Goal: Check status: Check status

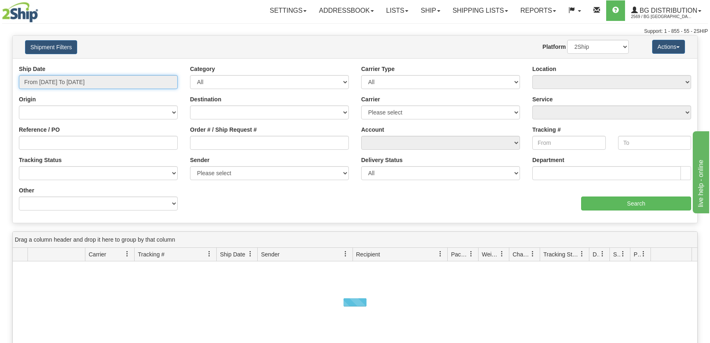
type input "[DATE]"
click at [62, 82] on input "From [DATE] To [DATE]" at bounding box center [98, 82] width 159 height 14
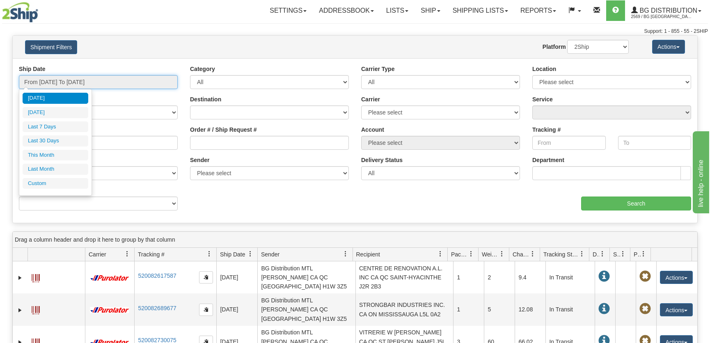
type input "[DATE]"
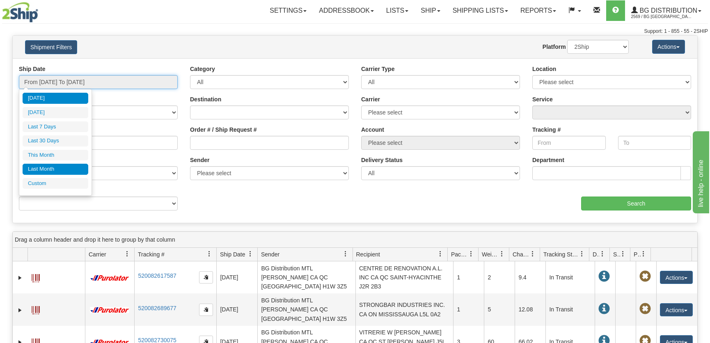
type input "10/31/2025"
type input "09/01/2025"
type input "09/30/2025"
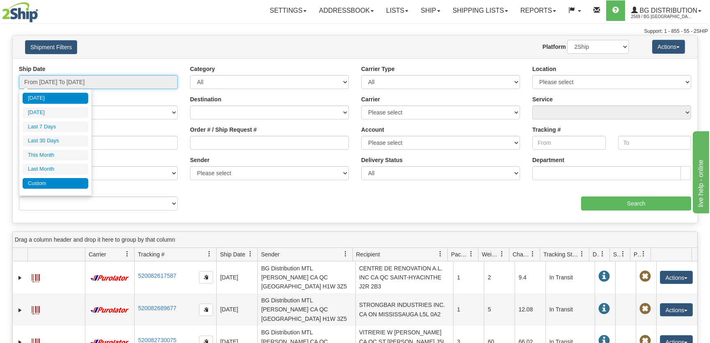
type input "10/03/2025"
click at [48, 178] on li "Custom" at bounding box center [56, 183] width 66 height 11
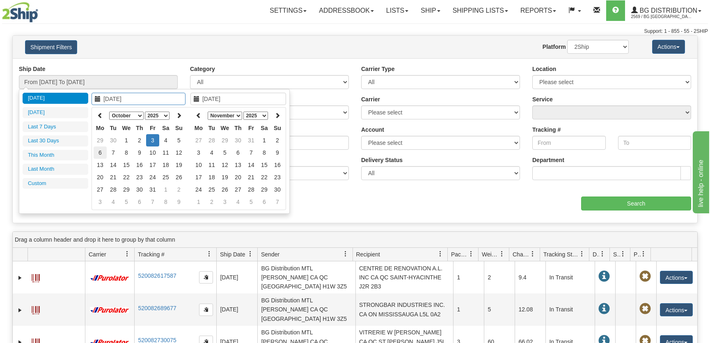
type input "09/01/2025"
type input "09/30/2025"
type input "10/03/2025"
type input "09/29/2025"
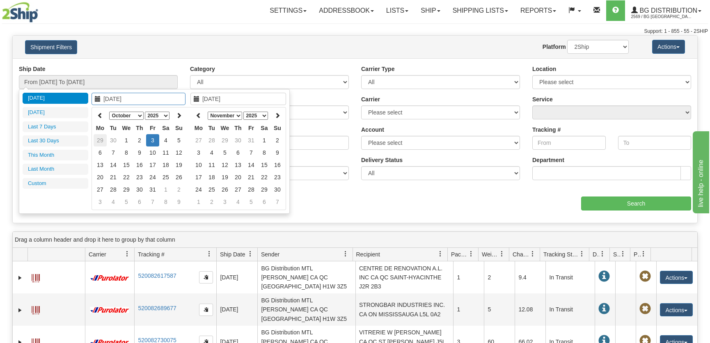
click at [101, 142] on td "29" at bounding box center [100, 140] width 13 height 12
type input "10/03/2025"
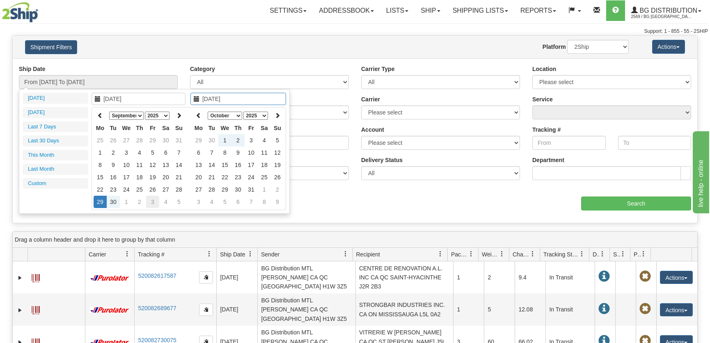
click at [154, 202] on td "3" at bounding box center [152, 202] width 13 height 12
type input "From 09/29/2025 To 10/03/2025"
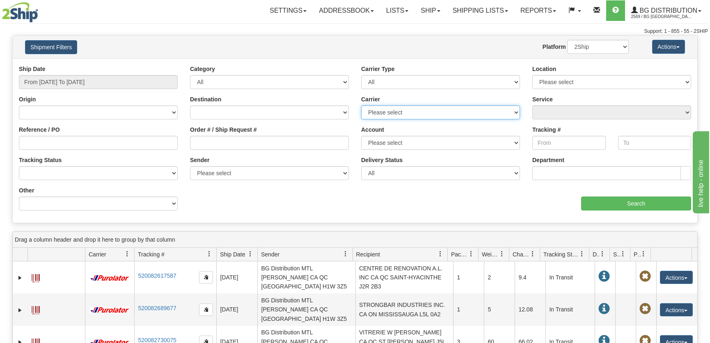
click at [462, 106] on select "Please select 2SHIP LTL 2Ship Today A&B Courier Ace Courier Canada Post Canpar …" at bounding box center [440, 112] width 159 height 14
select select "37"
click at [361, 105] on select "Please select 2SHIP LTL 2Ship Today A&B Courier Ace Courier Canada Post Canpar …" at bounding box center [440, 112] width 159 height 14
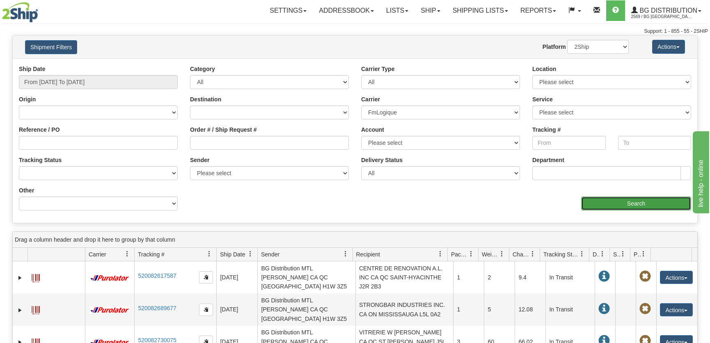
click at [589, 197] on input "Search" at bounding box center [636, 204] width 110 height 14
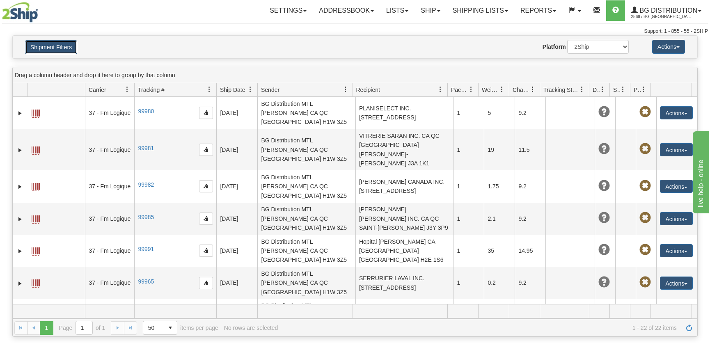
click at [62, 43] on button "Shipment Filters" at bounding box center [51, 47] width 52 height 14
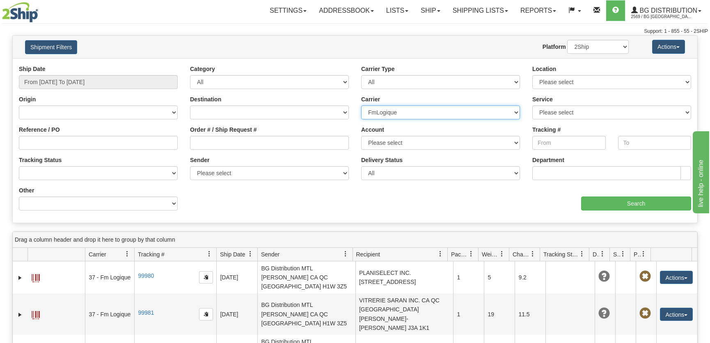
click at [417, 111] on select "Please select 2SHIP LTL 2Ship Today A&B Courier Ace Courier Canada Post Canpar …" at bounding box center [440, 112] width 159 height 14
click at [350, 44] on div "Website Agent Nothing selected Client User Platform 2Ship Imported" at bounding box center [383, 47] width 504 height 14
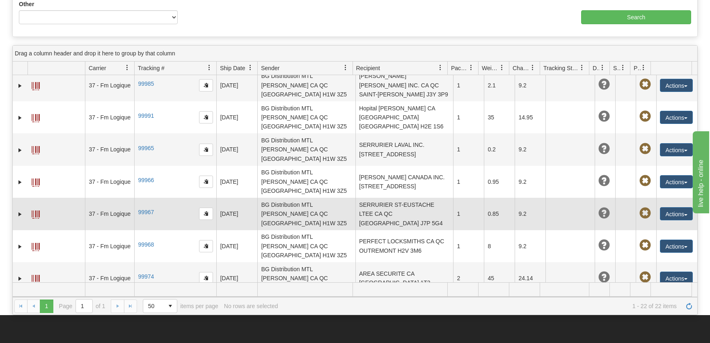
scroll to position [149, 0]
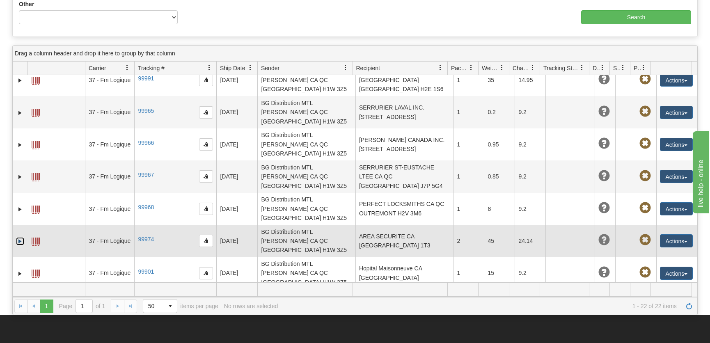
click at [19, 237] on link "Expand" at bounding box center [20, 241] width 8 height 8
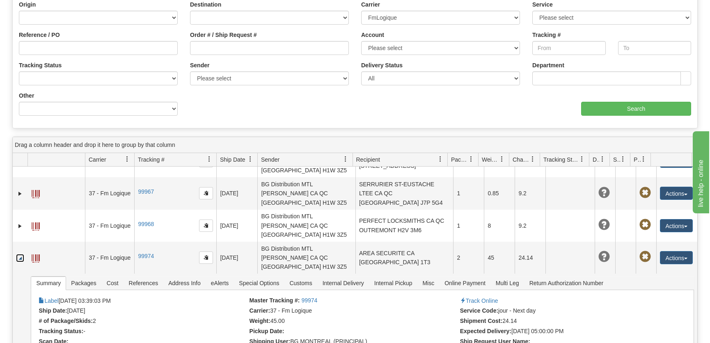
scroll to position [0, 0]
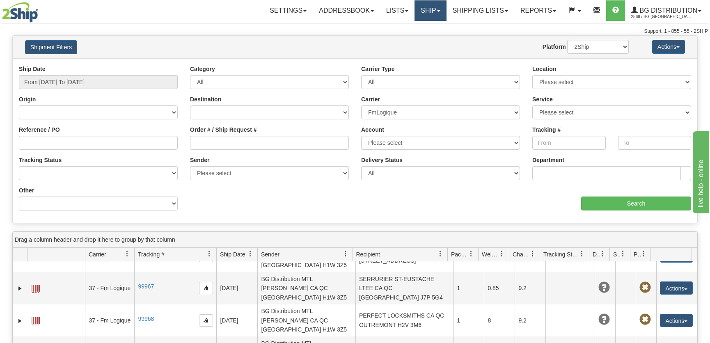
click at [417, 9] on link "Ship" at bounding box center [431, 10] width 32 height 21
click at [420, 27] on link "Ship Screen" at bounding box center [413, 28] width 65 height 11
